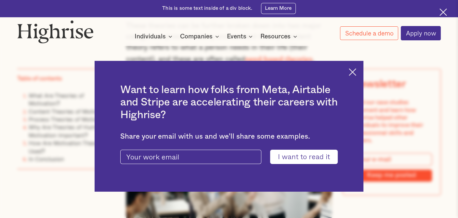
scroll to position [878, 0]
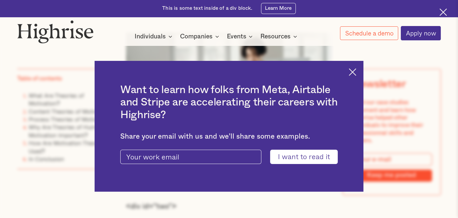
click at [356, 71] on img at bounding box center [352, 71] width 7 height 7
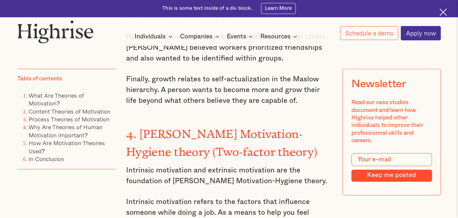
scroll to position [1723, 0]
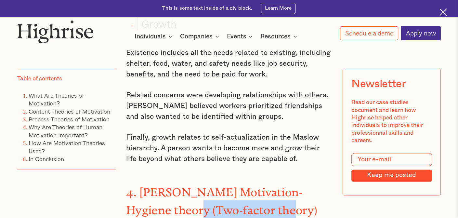
drag, startPoint x: 167, startPoint y: 149, endPoint x: 265, endPoint y: 153, distance: 97.9
click at [265, 186] on strong "4. [PERSON_NAME] Motivation-Hygiene theory (Two-factor theory)" at bounding box center [221, 198] width 191 height 25
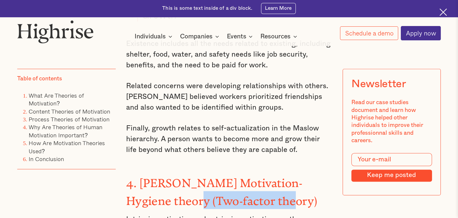
scroll to position [1756, 0]
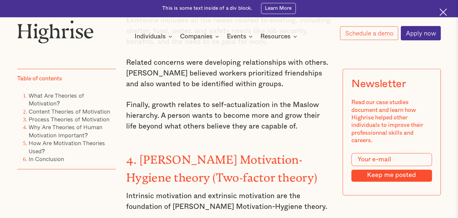
click at [223, 154] on div "<div id="two"> Content Theories of Motivation The content theory identifies a p…" at bounding box center [229, 101] width 206 height 1557
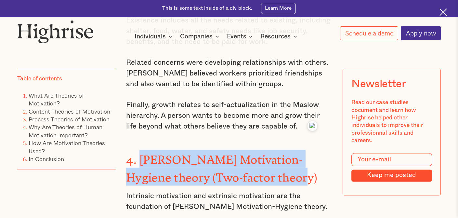
drag, startPoint x: 137, startPoint y: 99, endPoint x: 278, endPoint y: 112, distance: 141.4
click at [278, 150] on h3 "4. [PERSON_NAME] Motivation-Hygiene theory (Two-factor theory)" at bounding box center [229, 168] width 206 height 36
copy strong "[PERSON_NAME] Motivation-Hygiene theory (Two-factor theory)"
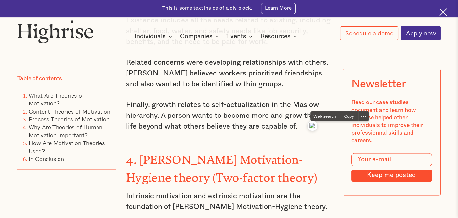
click at [197, 191] on p "Intrinsic motivation and extrinsic motivation are the foundation of [PERSON_NAM…" at bounding box center [229, 201] width 206 height 21
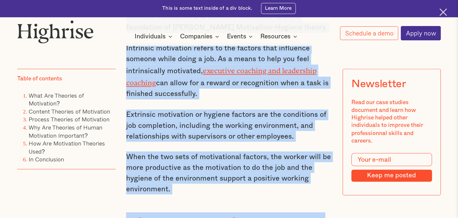
scroll to position [1976, 0]
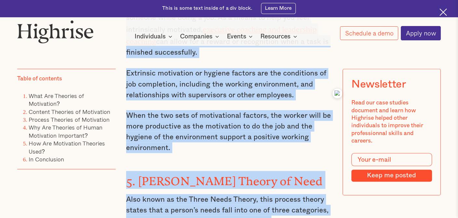
drag, startPoint x: 124, startPoint y: 70, endPoint x: 214, endPoint y: 85, distance: 91.3
copy div "Intrinsic motivation and extrinsic motivation are the foundation of [PERSON_NAM…"
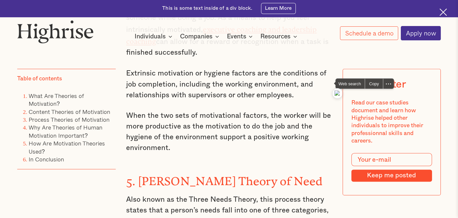
click at [187, 171] on h3 "5. [PERSON_NAME] Theory of Need" at bounding box center [229, 180] width 206 height 18
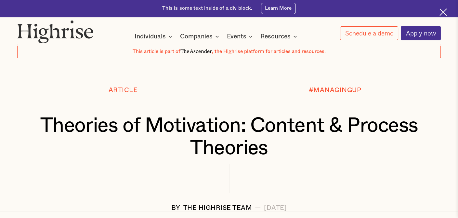
scroll to position [0, 0]
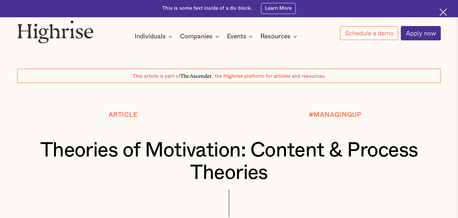
click at [186, 97] on div at bounding box center [229, 97] width 458 height 29
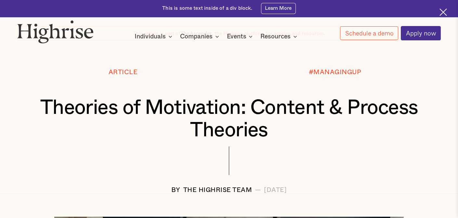
scroll to position [65, 0]
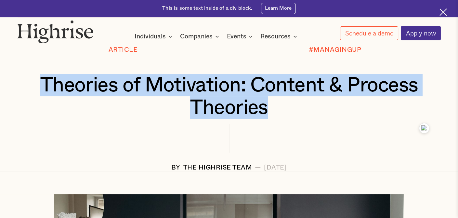
drag, startPoint x: 36, startPoint y: 85, endPoint x: 305, endPoint y: 114, distance: 270.5
click at [305, 114] on h1 "Theories of Motivation: Content & Process Theories" at bounding box center [229, 96] width 389 height 45
copy h1 "Theories of Motivation: Content & Process Theories"
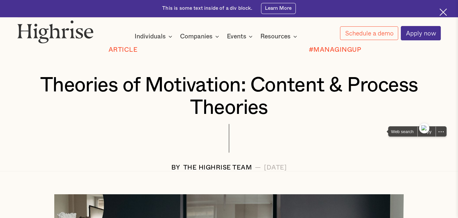
click at [346, 143] on div at bounding box center [229, 144] width 424 height 40
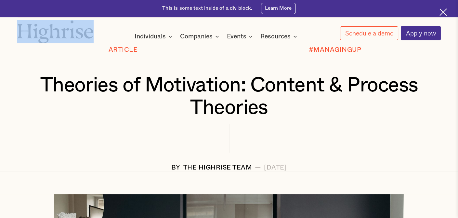
drag, startPoint x: 102, startPoint y: 32, endPoint x: 33, endPoint y: 29, distance: 69.0
click at [33, 29] on div "How It Works Individuals Programs 1 Highrise Leader A 6-month program to grow l…" at bounding box center [229, 30] width 458 height 20
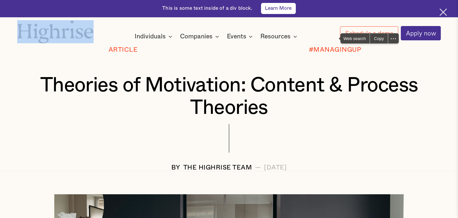
copy div "How It Works Individuals Programs 1 Highrise Leader A 6-month program to grow l…"
click at [136, 25] on div "How It Works Individuals Programs 1 Highrise Leader A 6-month program to grow l…" at bounding box center [229, 30] width 458 height 20
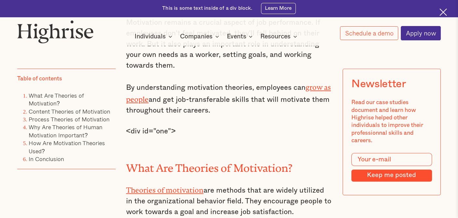
scroll to position [520, 0]
